Goal: Transaction & Acquisition: Purchase product/service

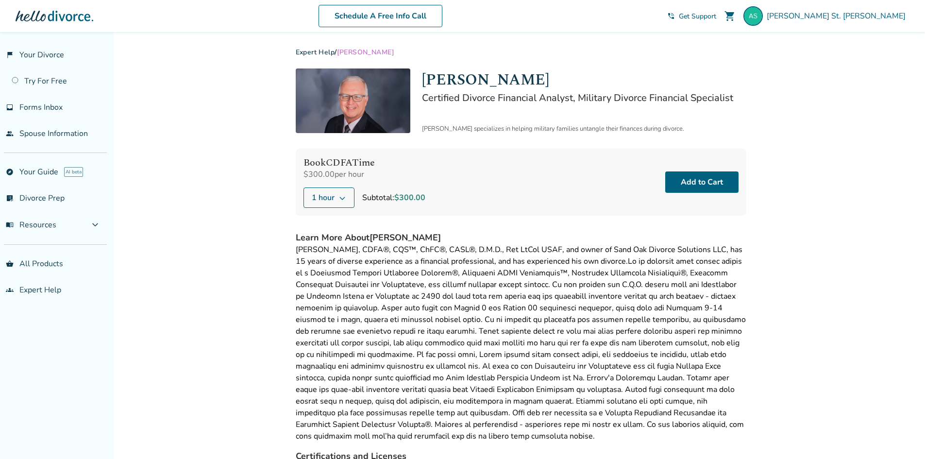
scroll to position [2, 0]
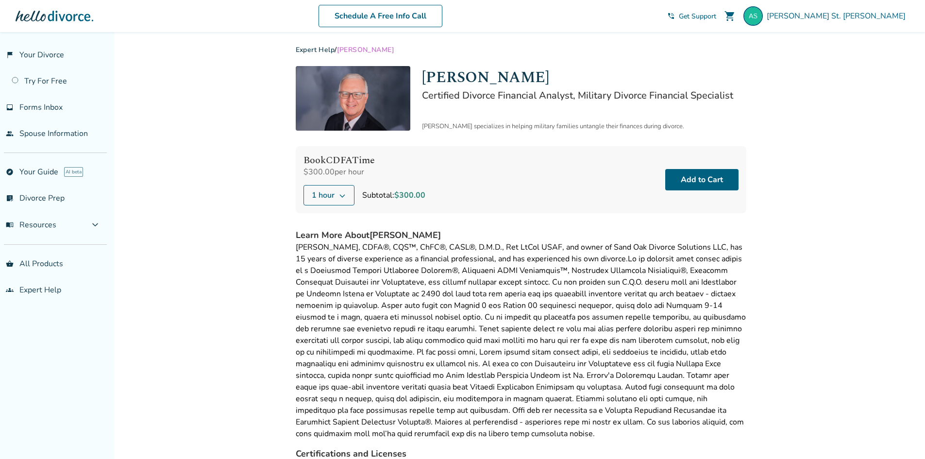
click at [347, 197] on button "1 hour" at bounding box center [328, 195] width 51 height 20
click at [260, 174] on div "Added to cart Expert Help / [PERSON_NAME] [PERSON_NAME] Certified Divorce Finan…" at bounding box center [462, 292] width 925 height 525
click at [46, 103] on span "Forms Inbox" at bounding box center [40, 107] width 43 height 11
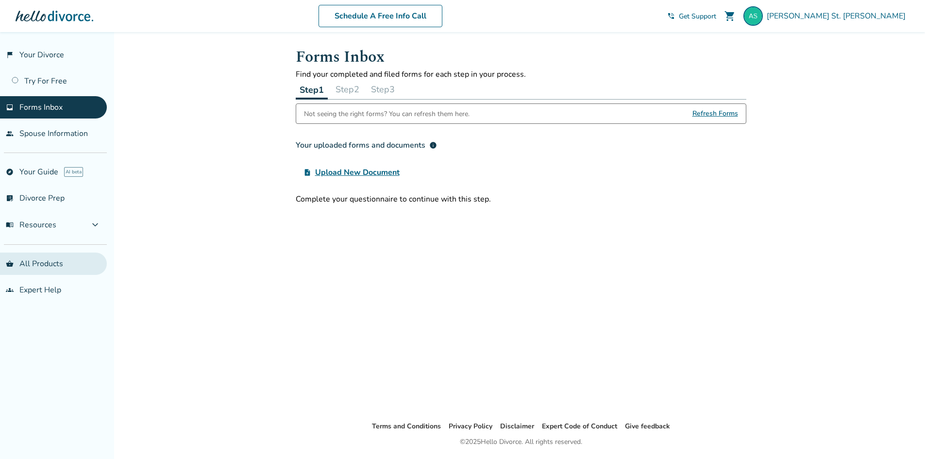
click at [32, 263] on link "shopping_basket All Products" at bounding box center [53, 263] width 107 height 22
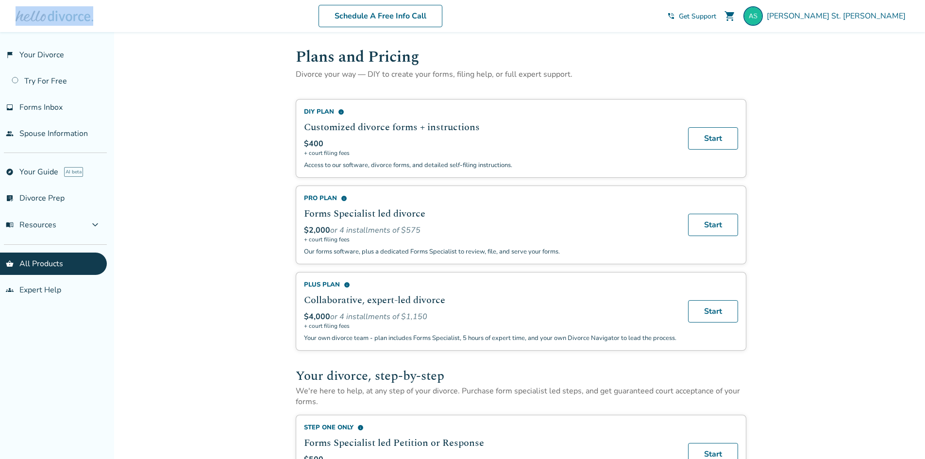
drag, startPoint x: 94, startPoint y: 17, endPoint x: 17, endPoint y: 23, distance: 76.4
click at [17, 23] on div "Schedule A Free Info Call [PERSON_NAME] St. romain shopping_cart phone_in_talk …" at bounding box center [462, 16] width 909 height 38
copy img
